Goal: Task Accomplishment & Management: Manage account settings

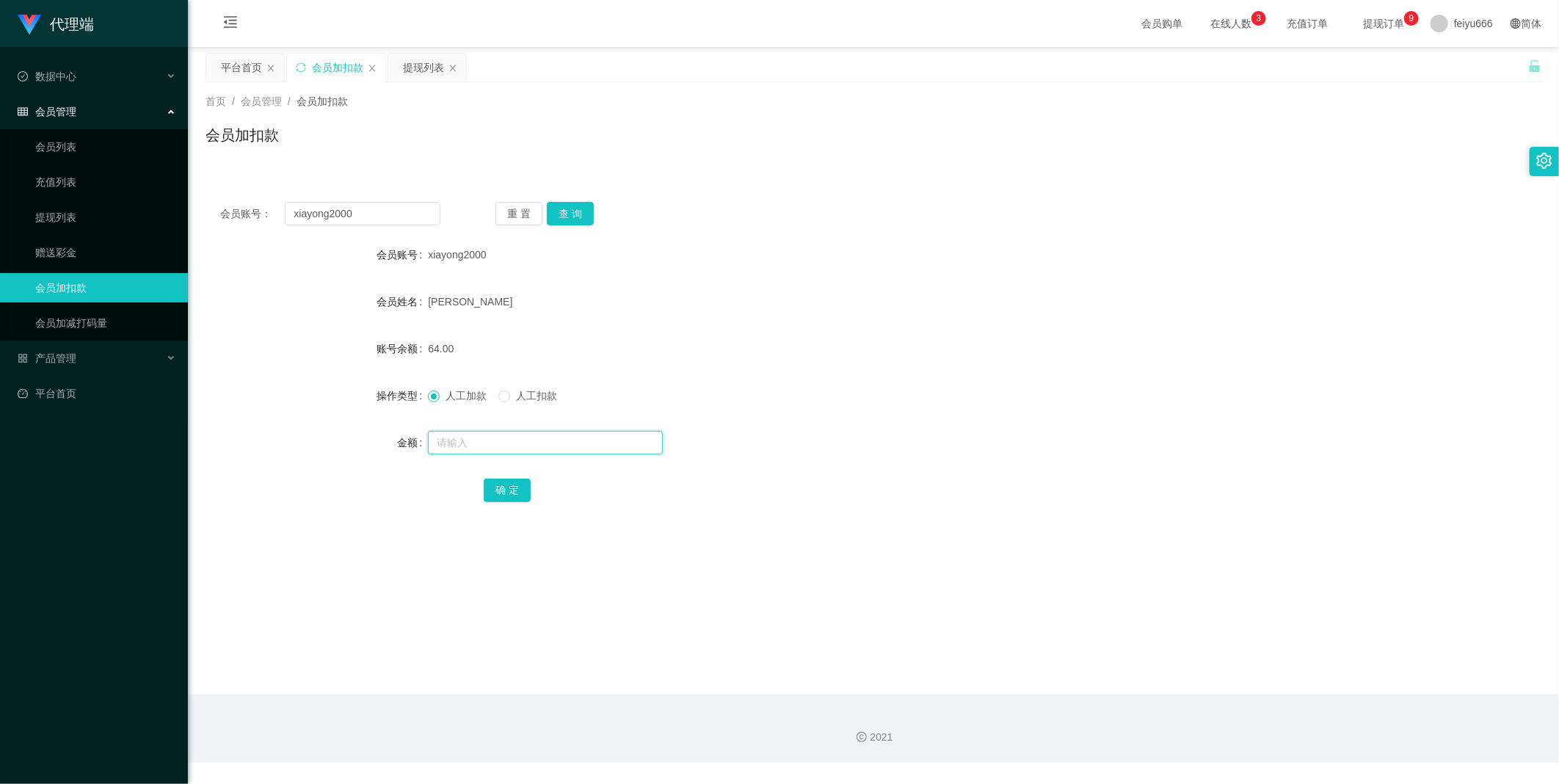
drag, startPoint x: 0, startPoint y: 0, endPoint x: 475, endPoint y: 446, distance: 651.6
click at [475, 446] on input "text" at bounding box center [546, 442] width 235 height 23
type input "8"
click at [519, 493] on button "确 定" at bounding box center [507, 490] width 47 height 23
click at [488, 437] on input "text" at bounding box center [546, 442] width 235 height 23
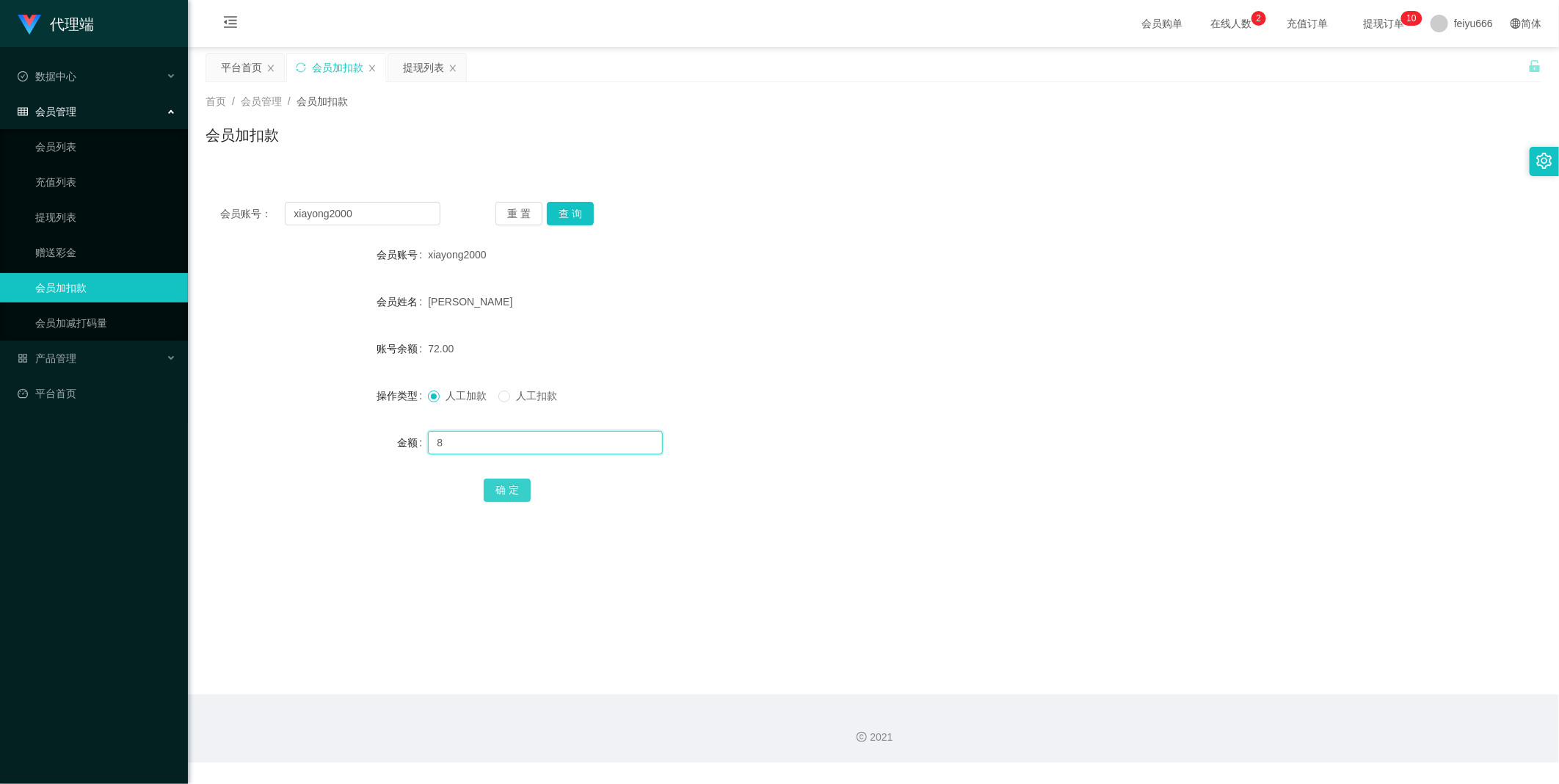
type input "8"
click at [523, 496] on button "确 定" at bounding box center [507, 490] width 47 height 23
click at [82, 185] on link "充值列表" at bounding box center [106, 181] width 141 height 29
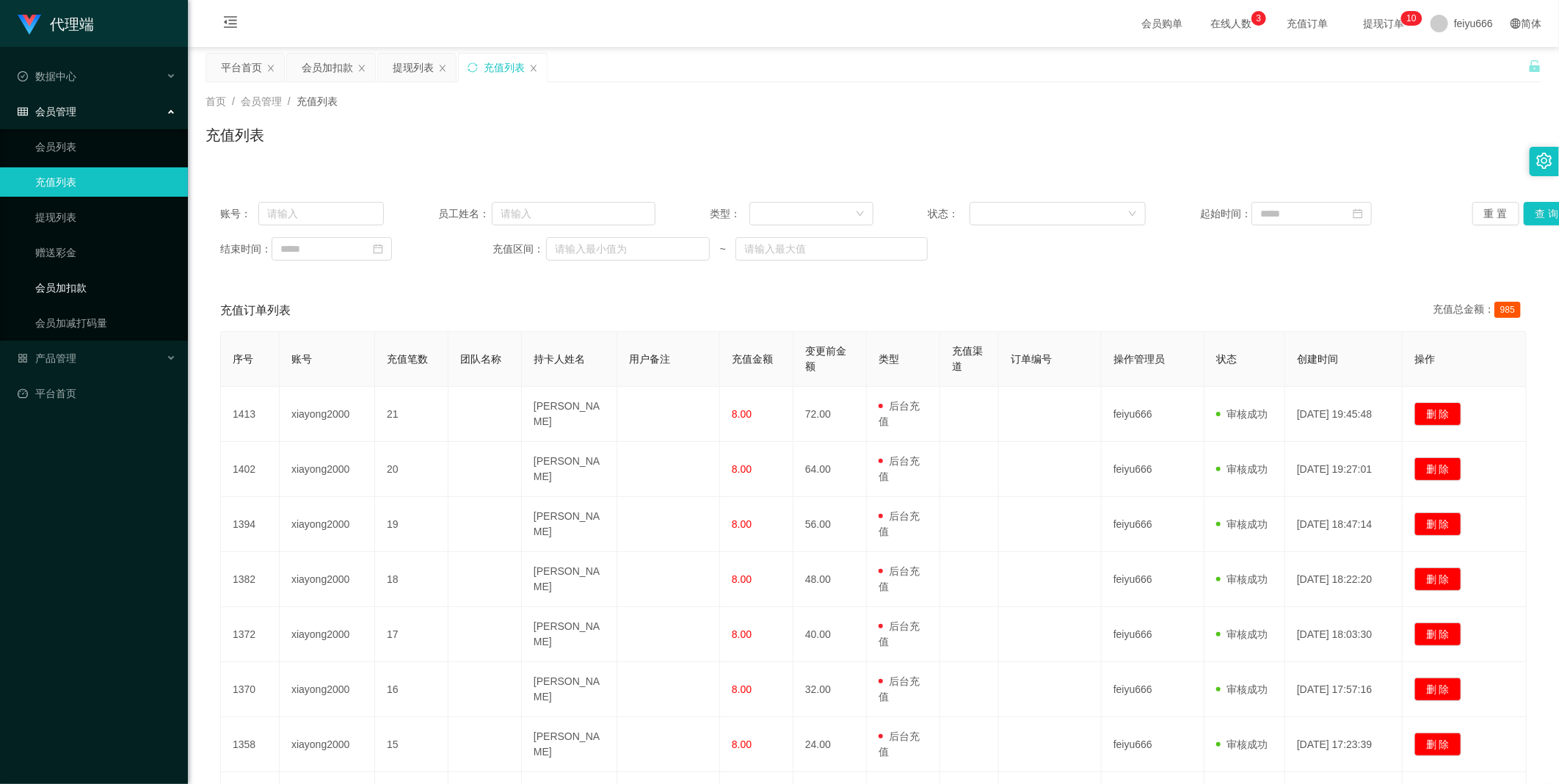
click at [96, 289] on link "会员加扣款" at bounding box center [106, 287] width 141 height 29
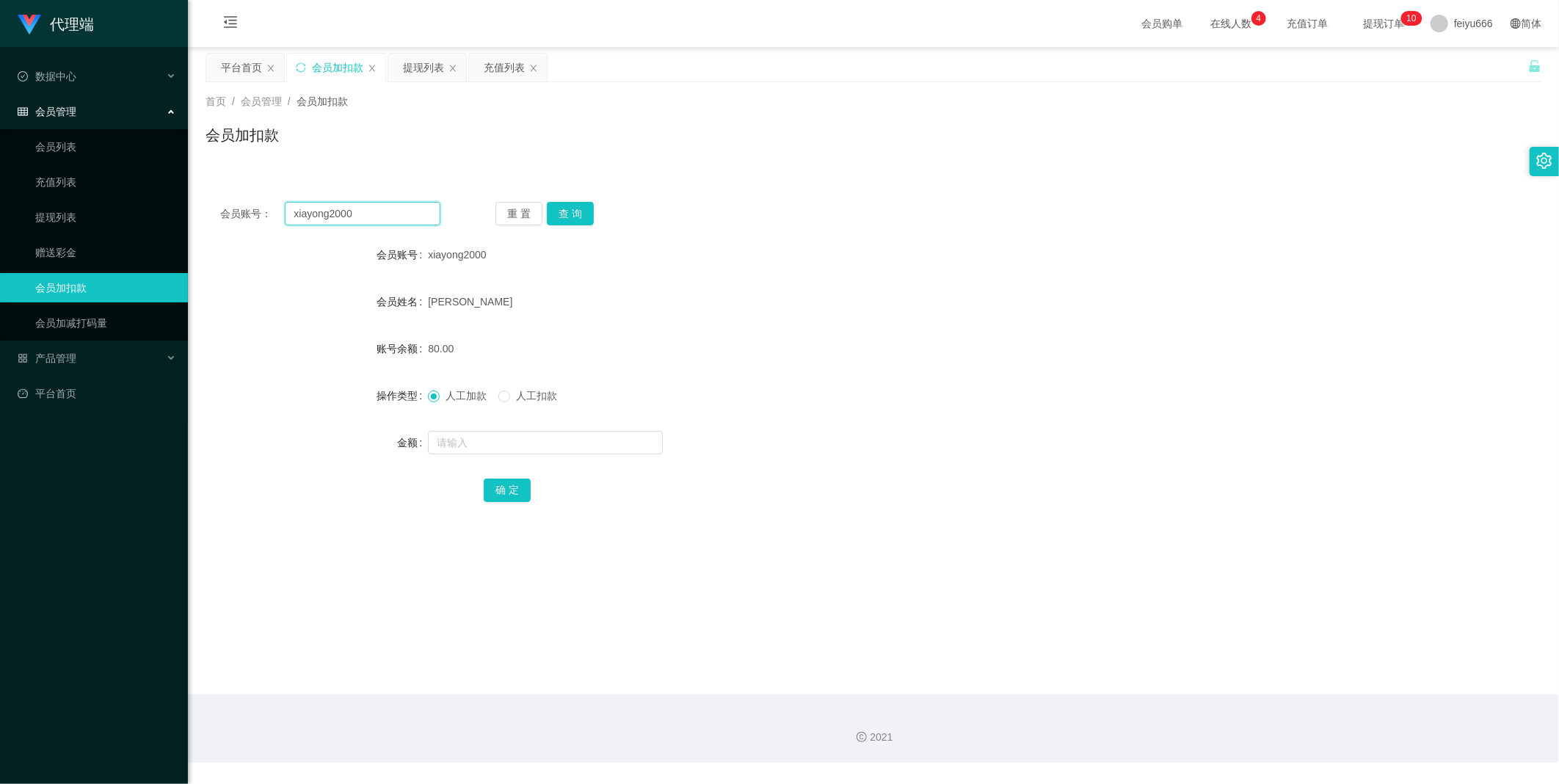
drag, startPoint x: 355, startPoint y: 214, endPoint x: 272, endPoint y: 215, distance: 83.0
click at [272, 215] on div "会员账号： xiayong2000" at bounding box center [330, 214] width 220 height 23
click at [96, 216] on link "提现列表" at bounding box center [106, 217] width 141 height 29
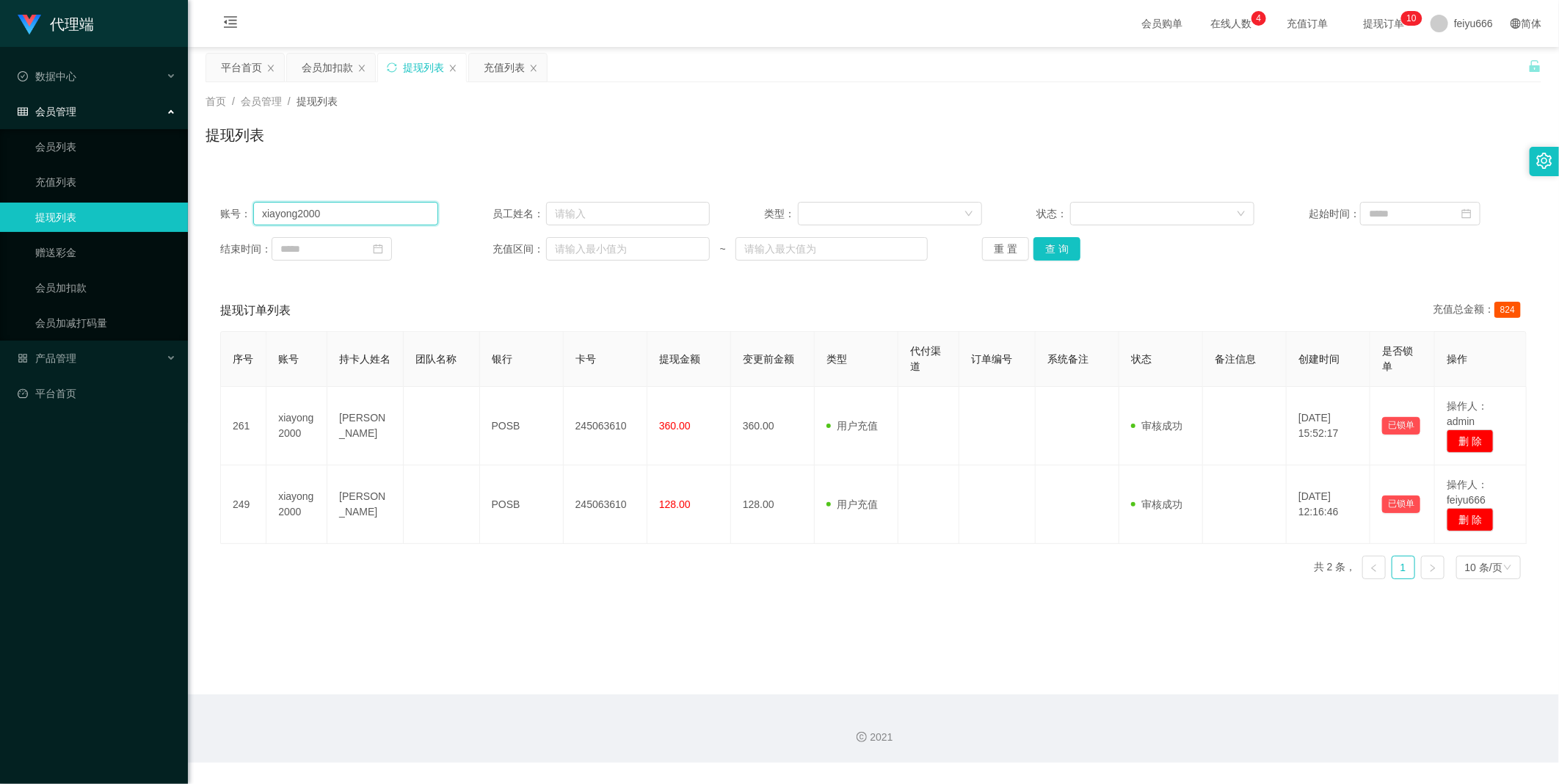
click at [383, 213] on input "xiayong2000" at bounding box center [345, 214] width 185 height 23
click at [1053, 249] on button "查 询" at bounding box center [1056, 248] width 47 height 23
click at [1059, 247] on button "查 询" at bounding box center [1056, 248] width 47 height 23
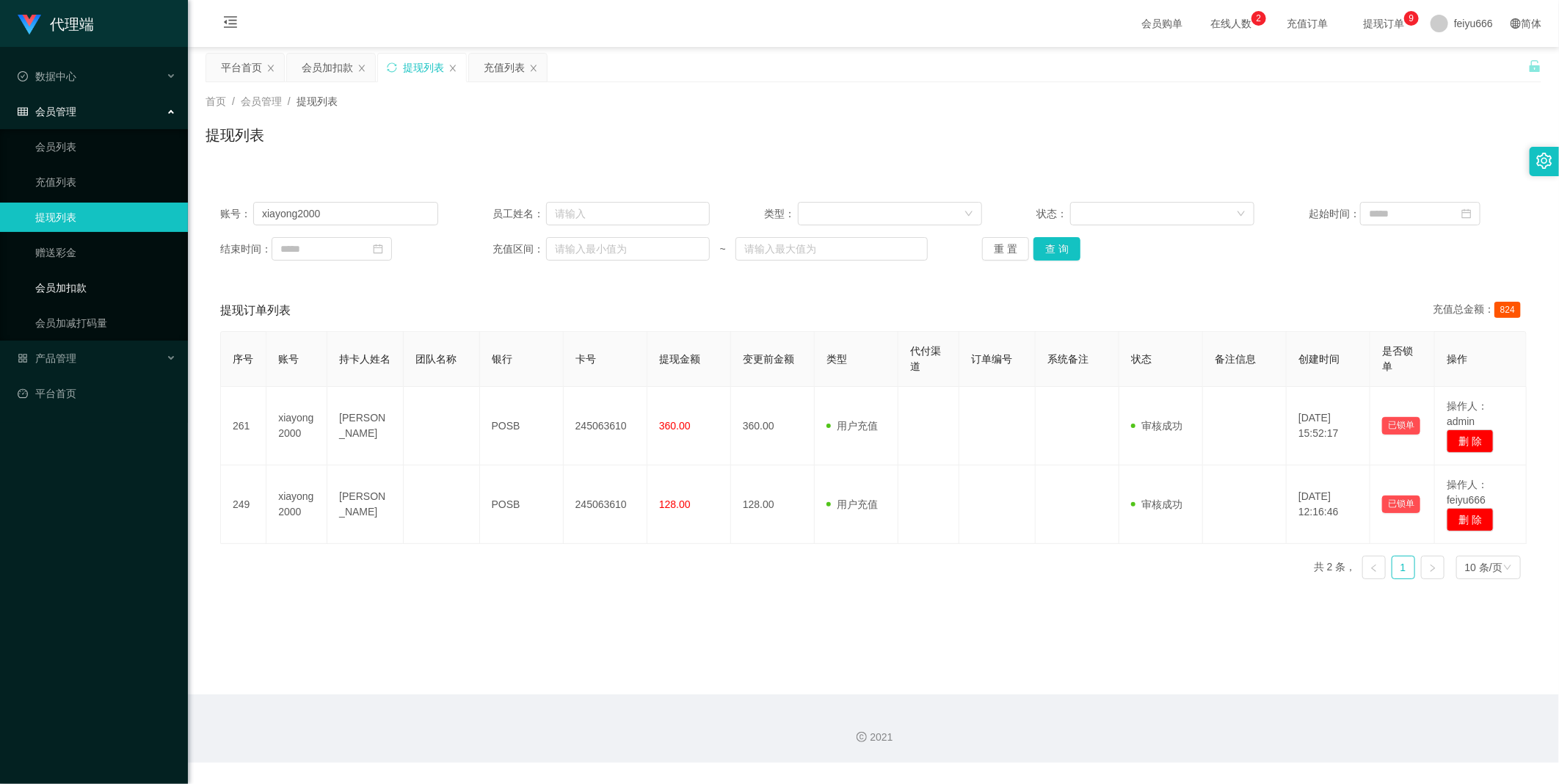
click at [100, 287] on link "会员加扣款" at bounding box center [106, 287] width 141 height 29
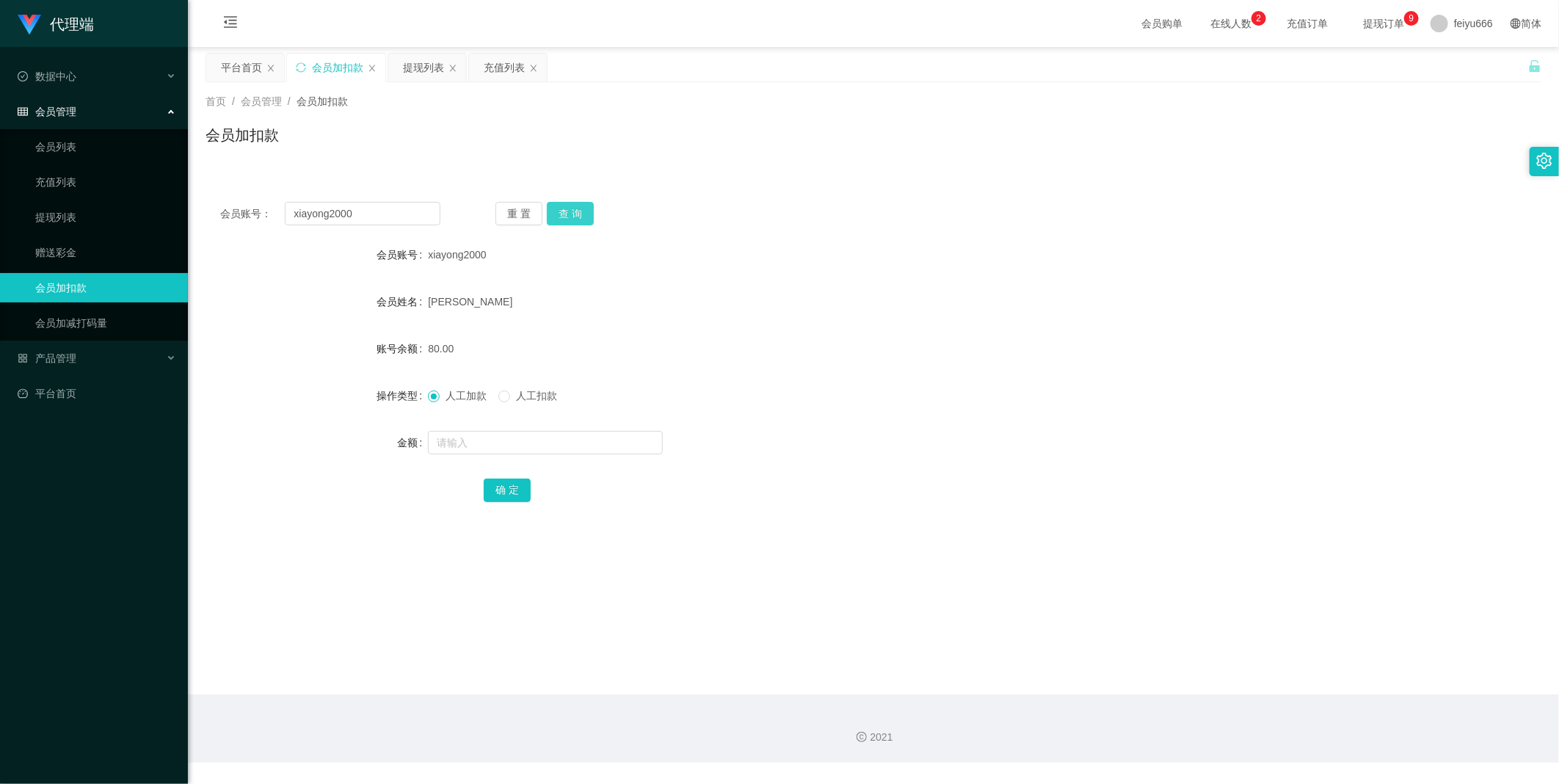
click at [583, 223] on button "查 询" at bounding box center [570, 214] width 47 height 23
click at [565, 205] on button "查 询" at bounding box center [570, 214] width 47 height 23
click at [111, 224] on link "提现列表" at bounding box center [106, 217] width 141 height 29
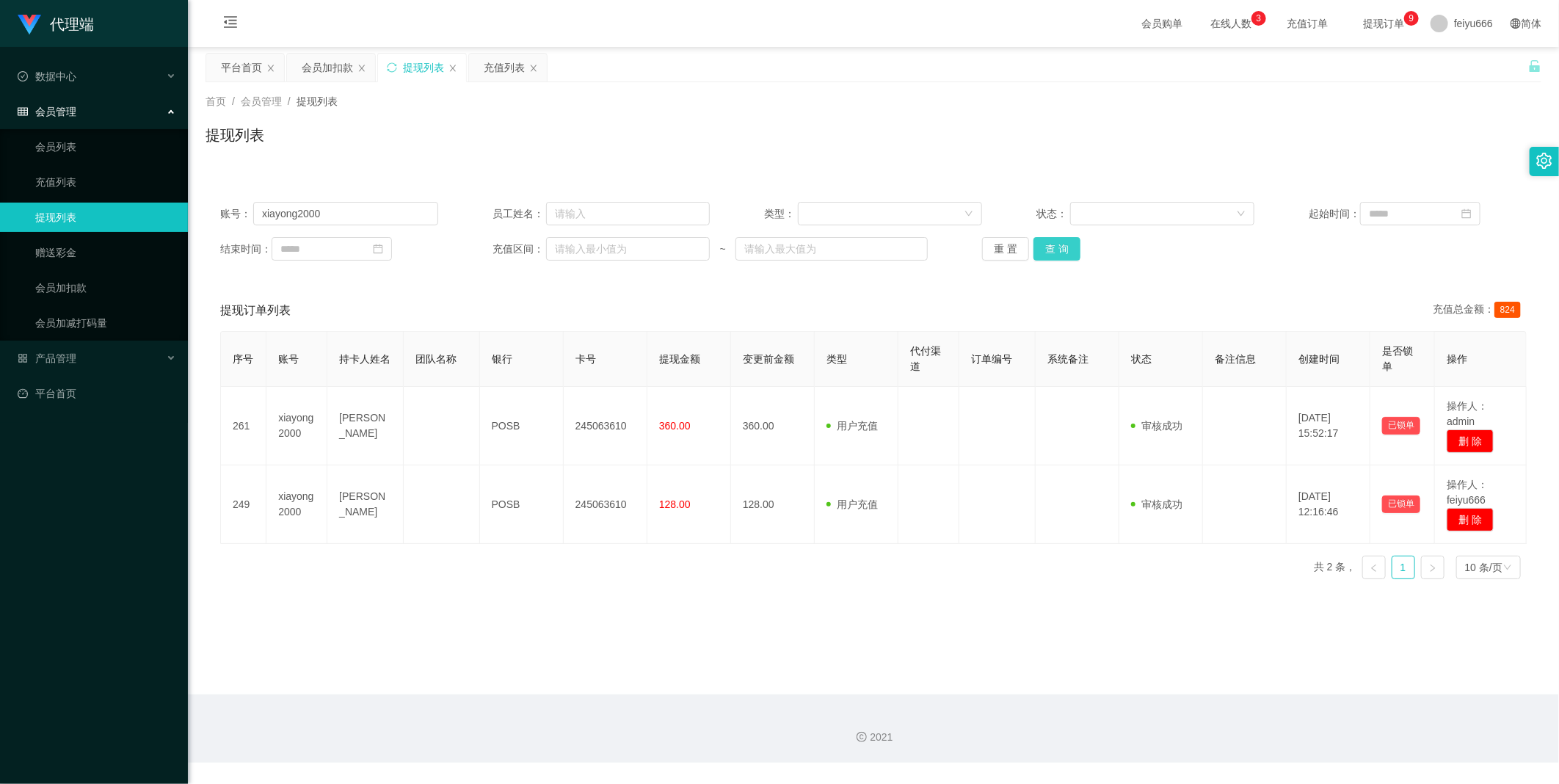
click at [1055, 246] on button "查 询" at bounding box center [1056, 248] width 47 height 23
click at [1055, 246] on div "重 置 查 询" at bounding box center [1090, 248] width 218 height 23
click at [1055, 245] on button "查 询" at bounding box center [1056, 248] width 47 height 23
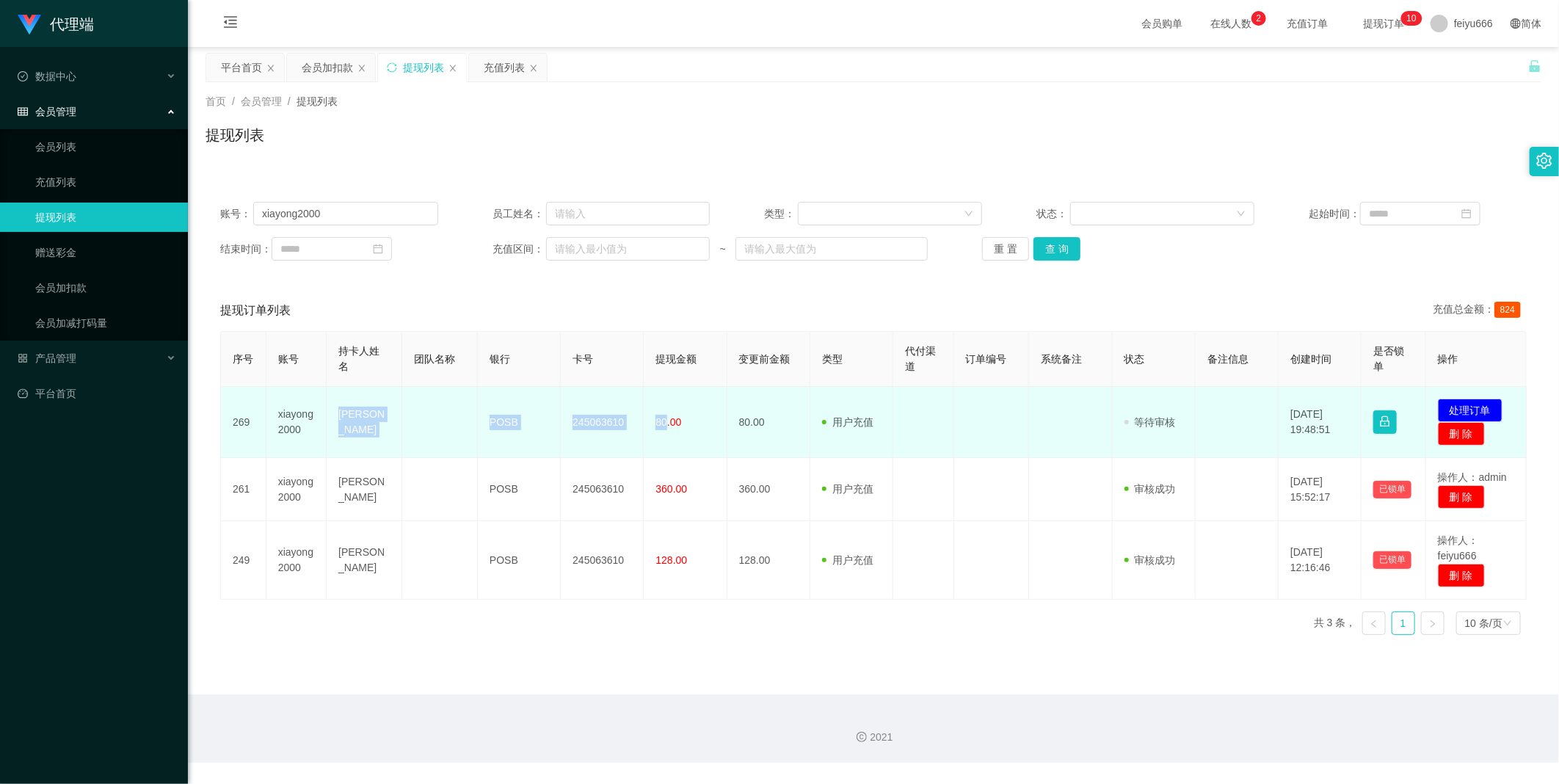
drag, startPoint x: 663, startPoint y: 421, endPoint x: 331, endPoint y: 421, distance: 332.0
click at [331, 421] on tr "269 xiayong2000 [PERSON_NAME] POSB 245063610 80.00 80.00 用户充值 人工扣款 审核驳回 审核成功 等待…" at bounding box center [873, 422] width 1306 height 71
copy tr "[PERSON_NAME] POSB 245063610 80"
click at [1451, 404] on button "处理订单" at bounding box center [1470, 410] width 65 height 23
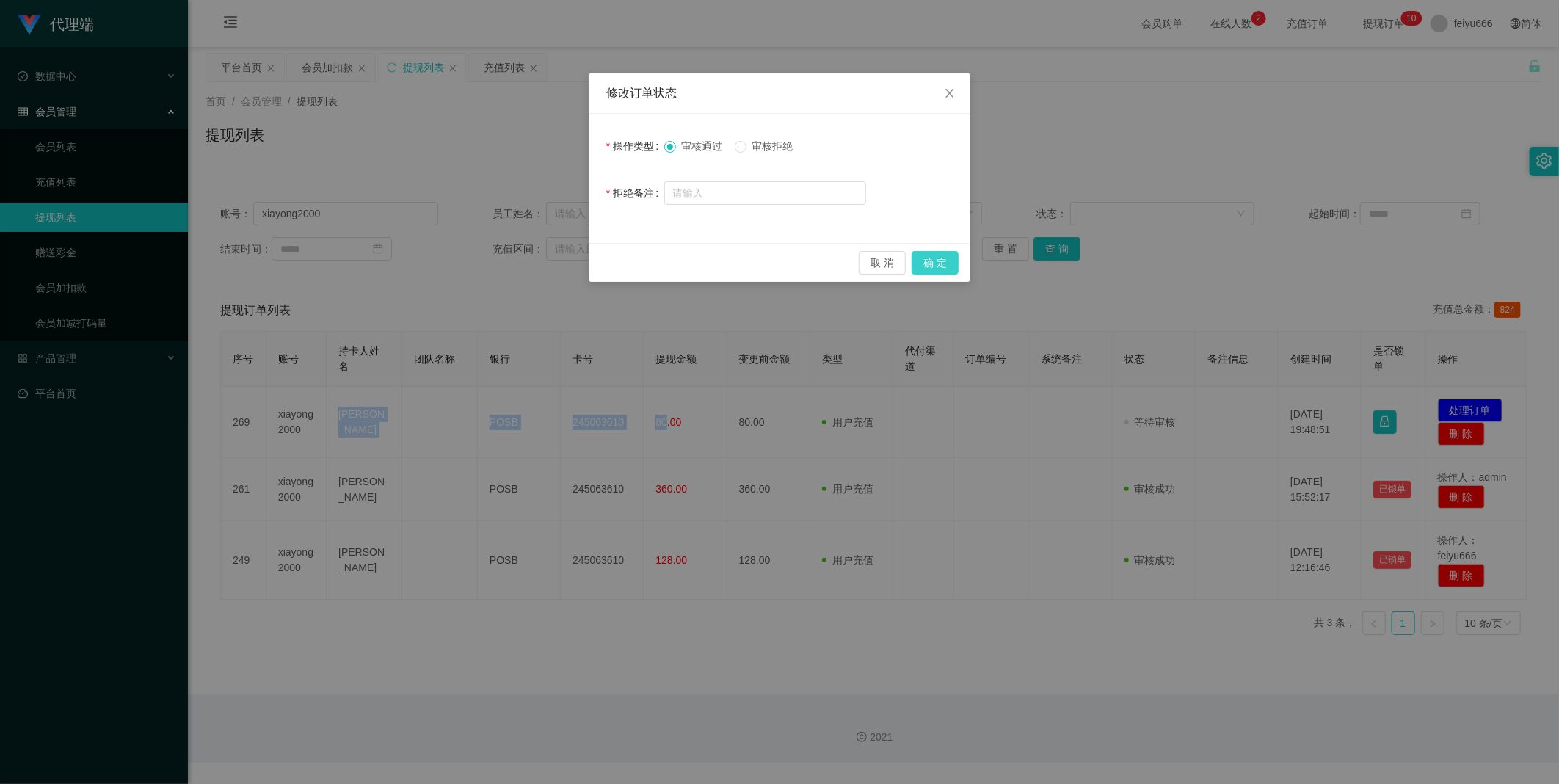
click at [933, 259] on button "确 定" at bounding box center [935, 262] width 47 height 23
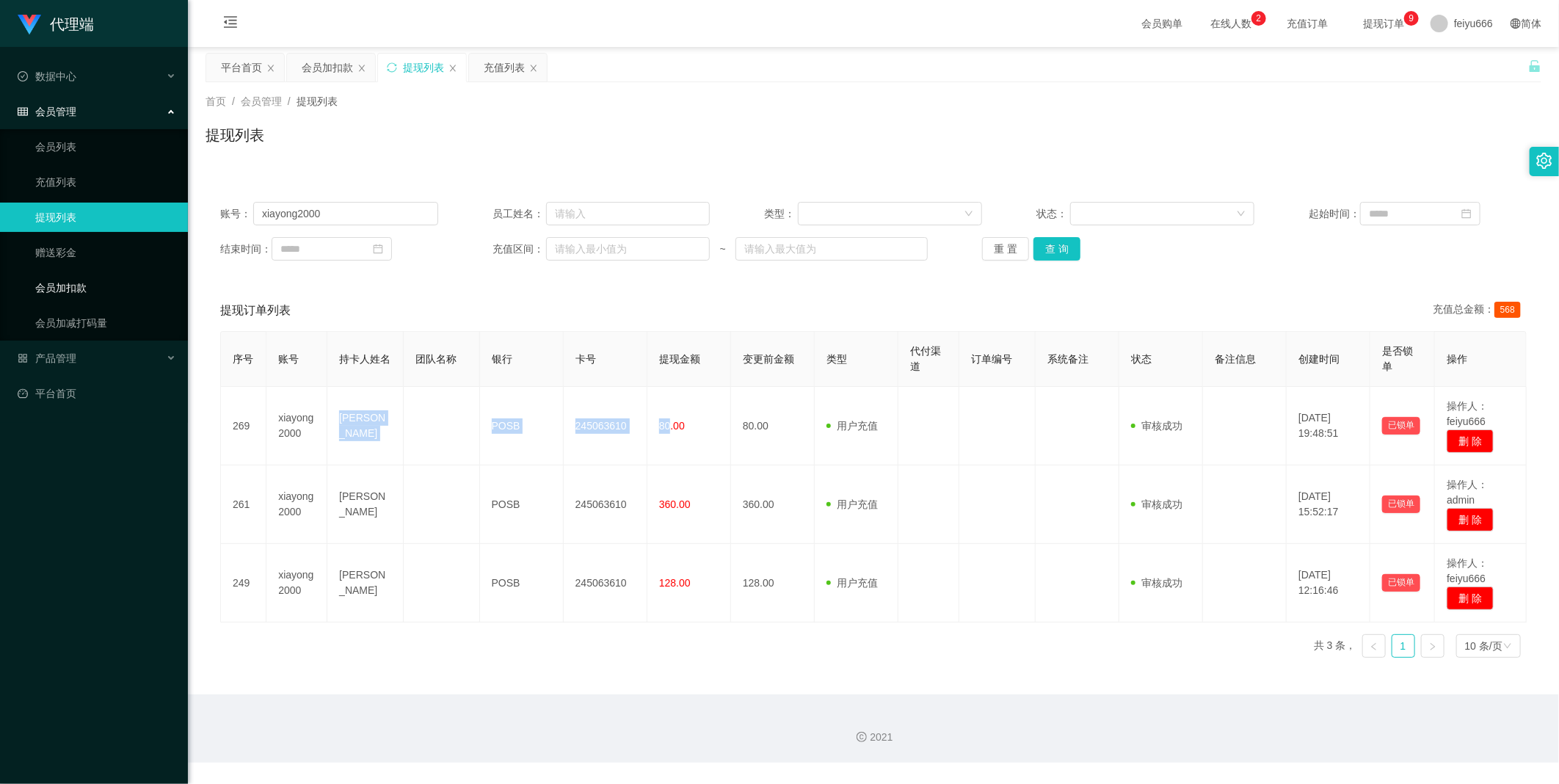
click at [84, 288] on link "会员加扣款" at bounding box center [106, 287] width 141 height 29
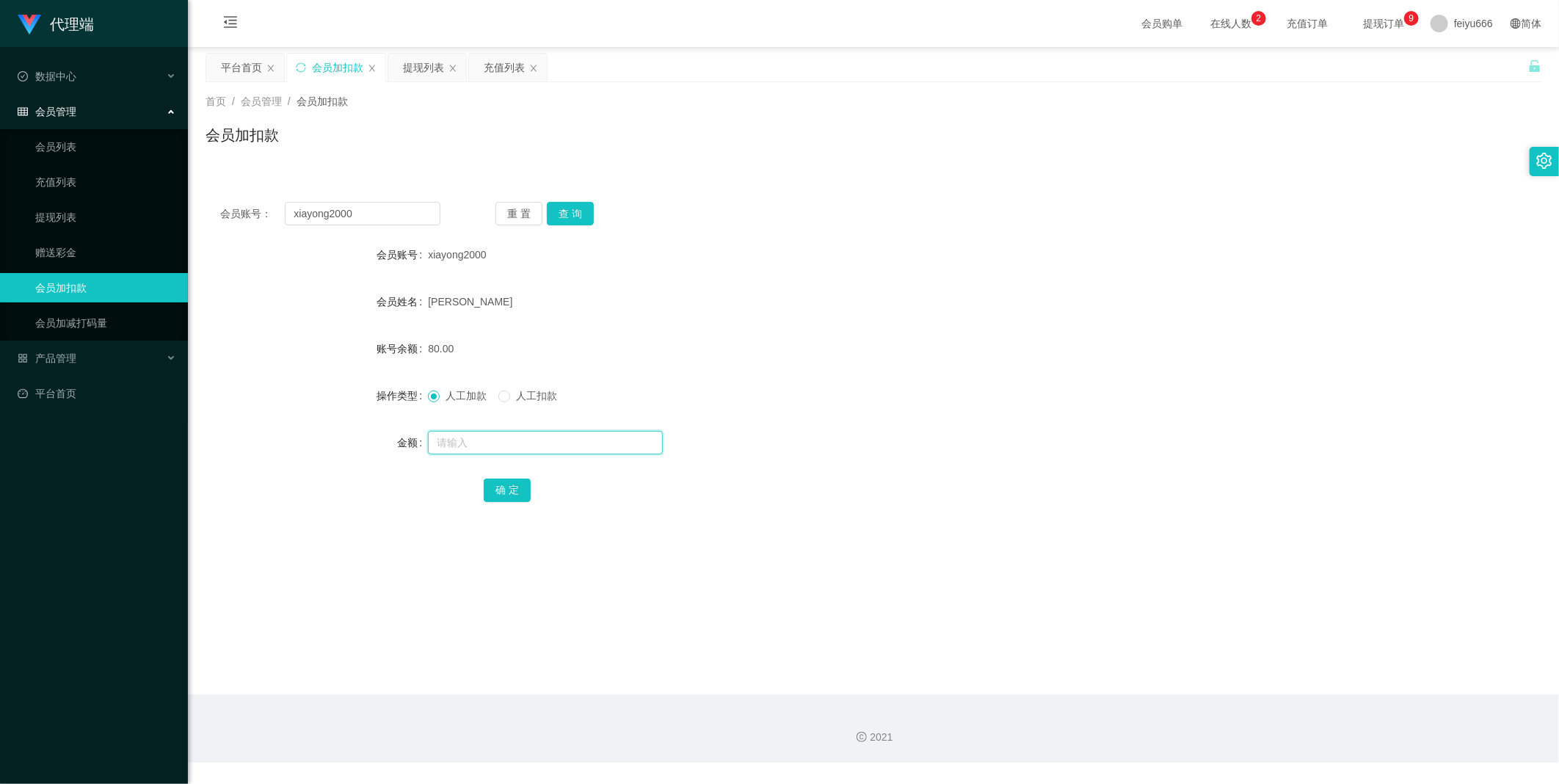
click at [450, 440] on input "text" at bounding box center [546, 442] width 235 height 23
type input "38"
click at [580, 204] on button "查 询" at bounding box center [570, 214] width 47 height 23
click at [500, 442] on input "text" at bounding box center [546, 442] width 235 height 23
type input "38"
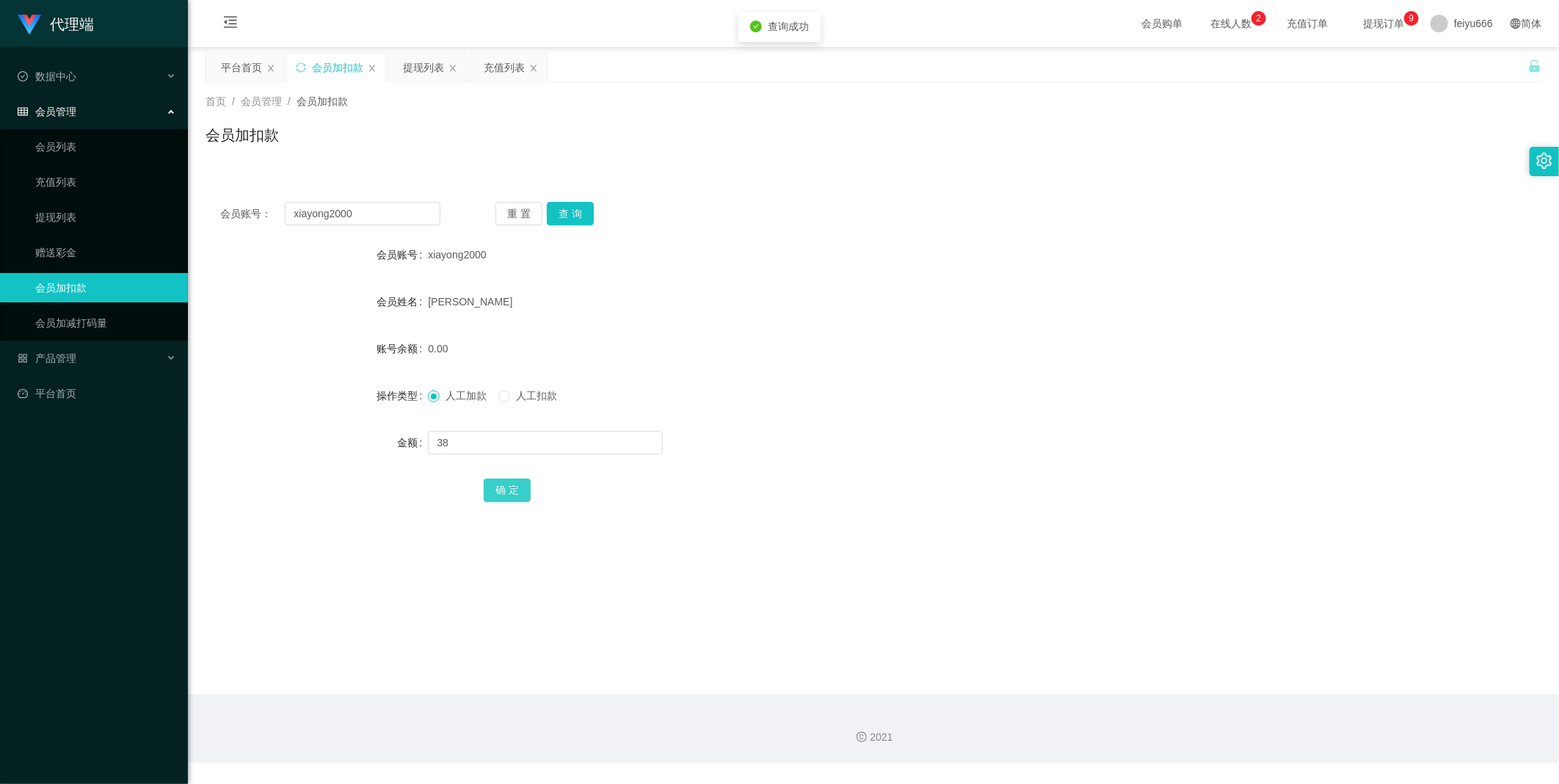
click at [504, 488] on button "确 定" at bounding box center [507, 490] width 47 height 23
